Goal: Find specific page/section: Find specific page/section

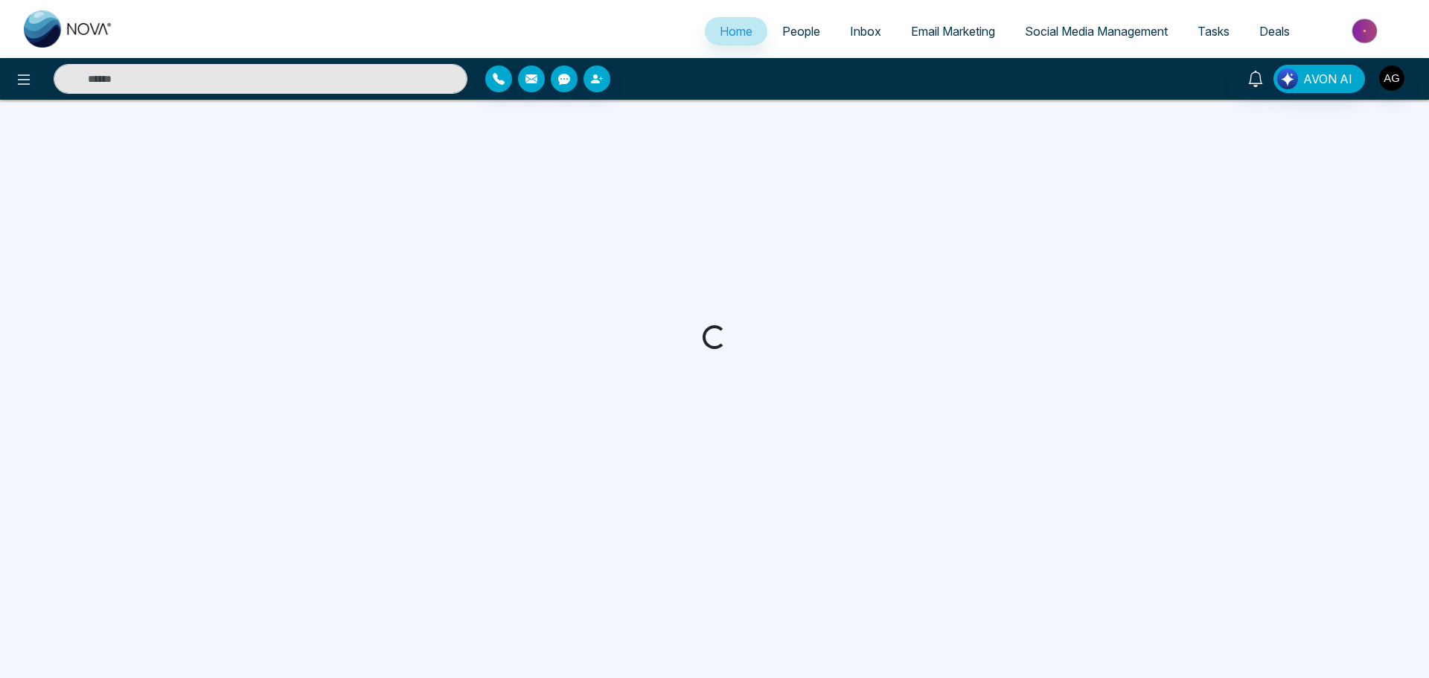
select select "*"
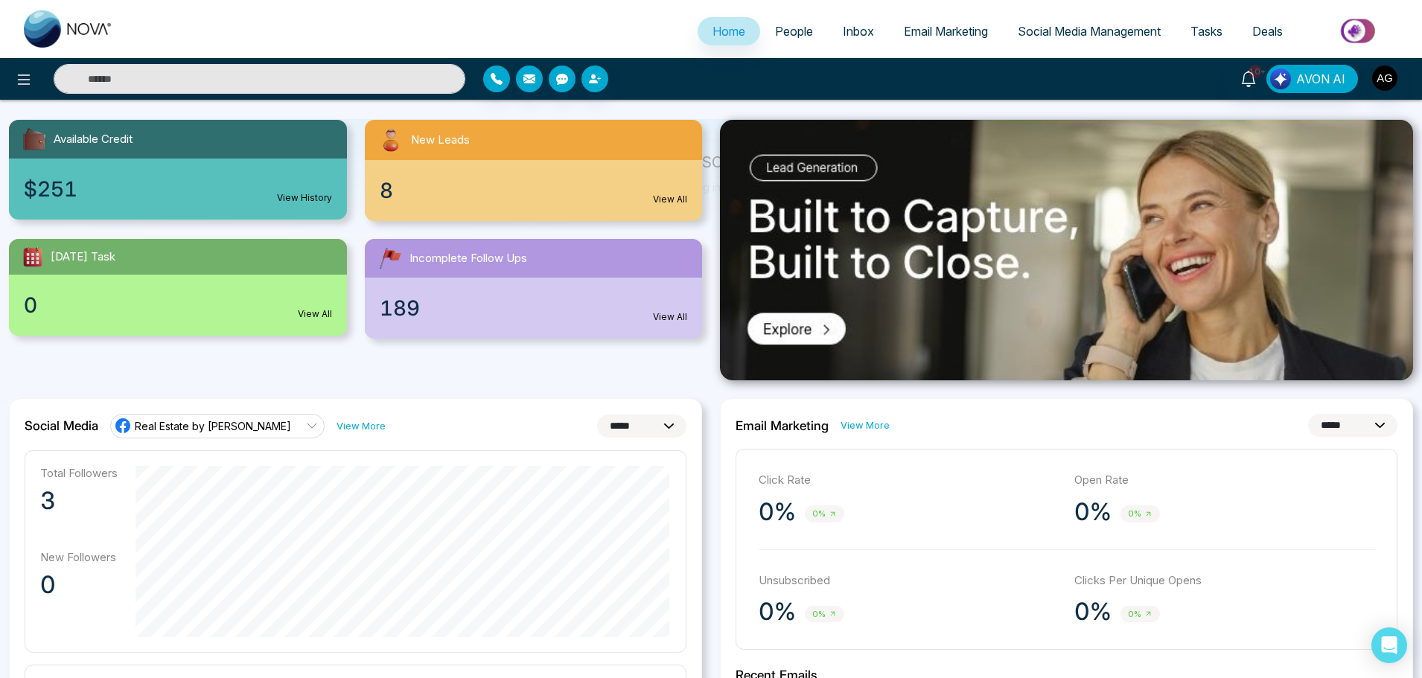
scroll to position [94, 0]
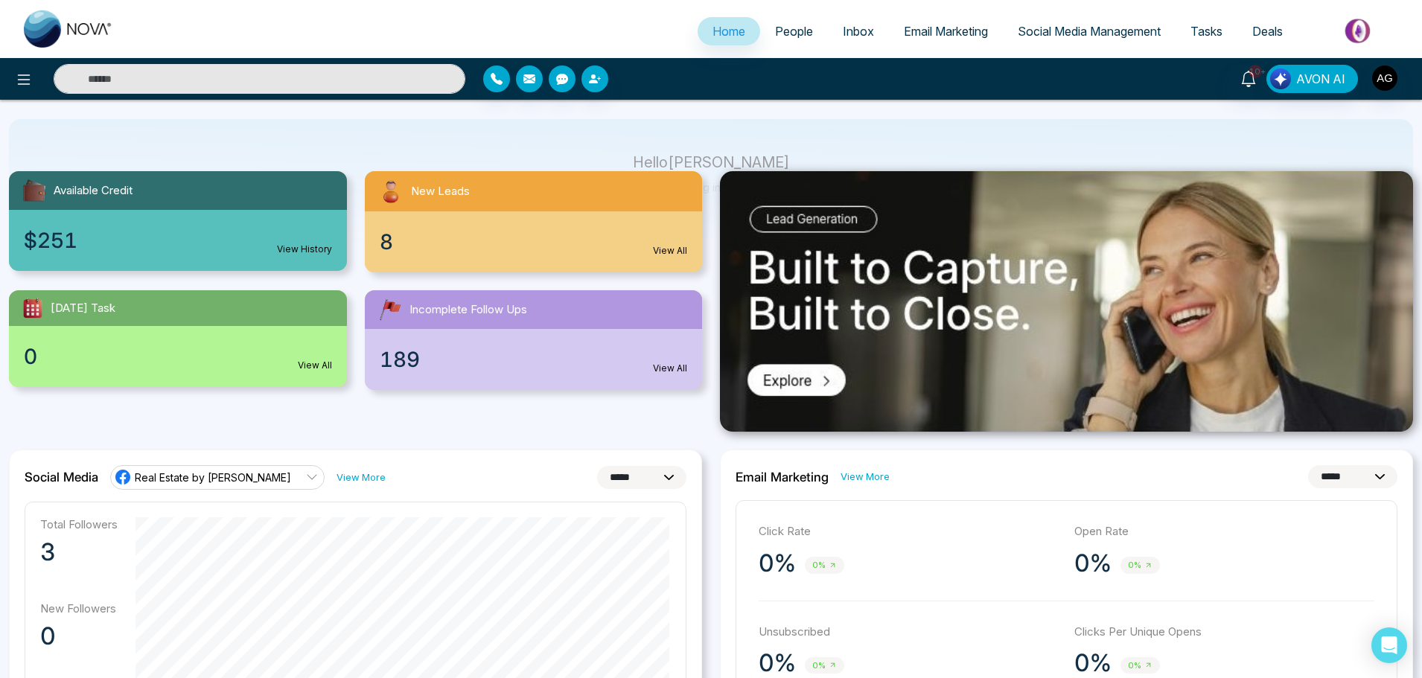
click at [775, 28] on span "People" at bounding box center [794, 31] width 38 height 15
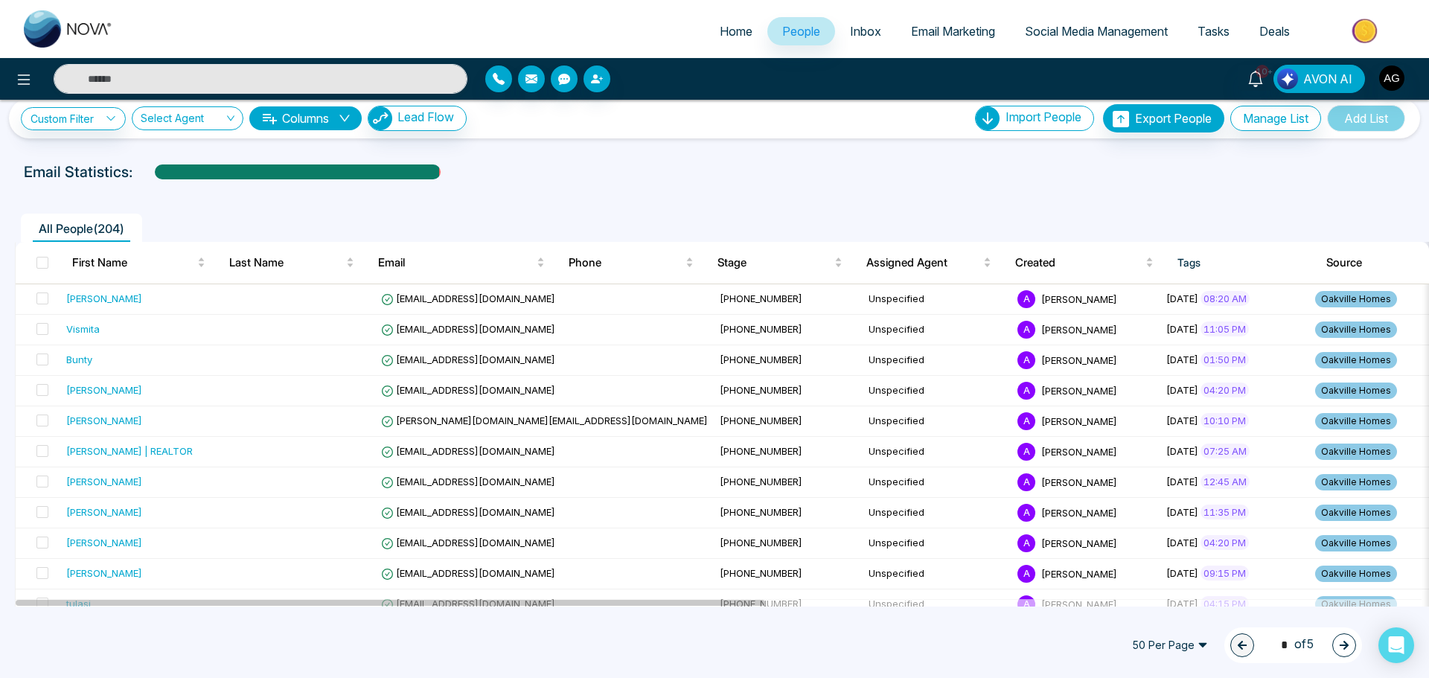
scroll to position [17, 0]
